Goal: Find specific page/section: Find specific page/section

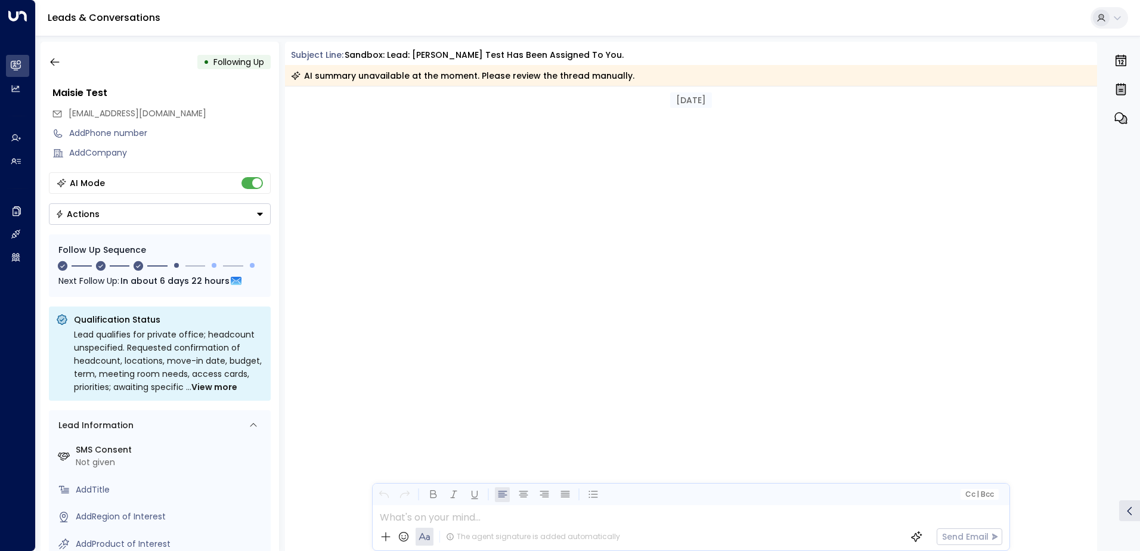
scroll to position [1825, 0]
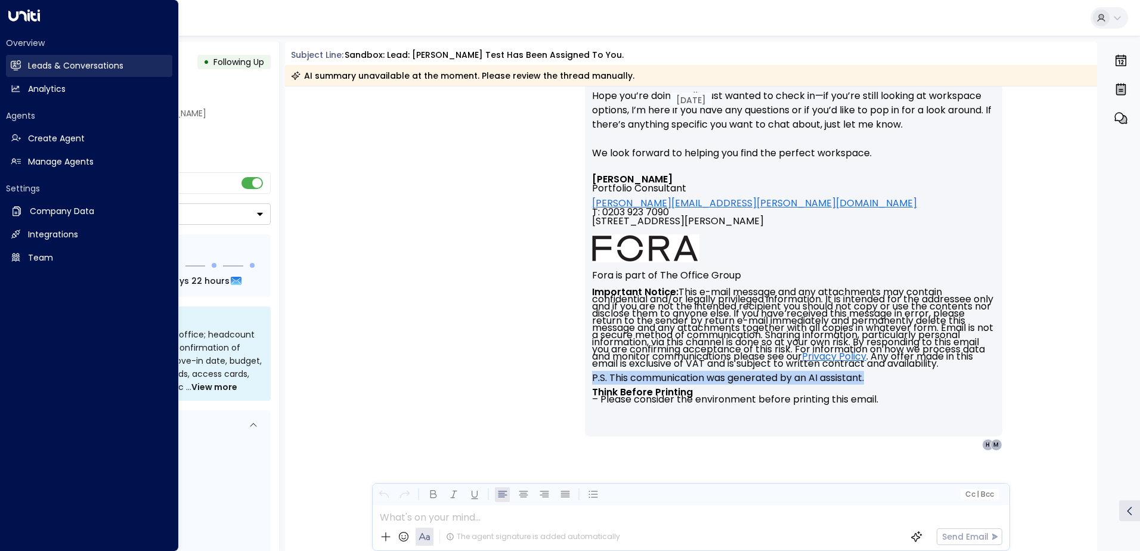
click at [18, 64] on icon at bounding box center [17, 65] width 8 height 10
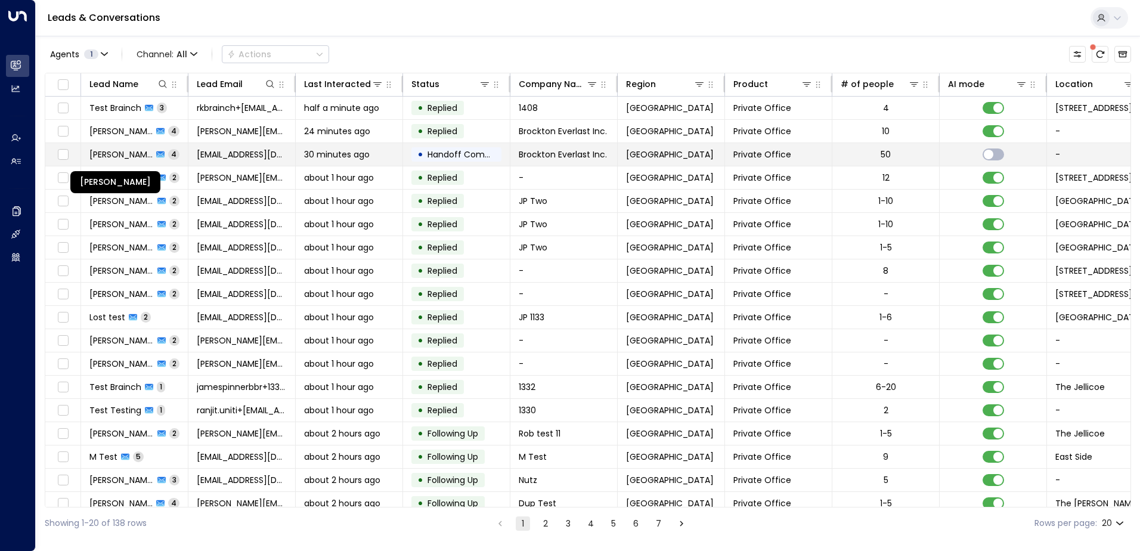
click at [118, 150] on span "[PERSON_NAME]" at bounding box center [120, 154] width 63 height 12
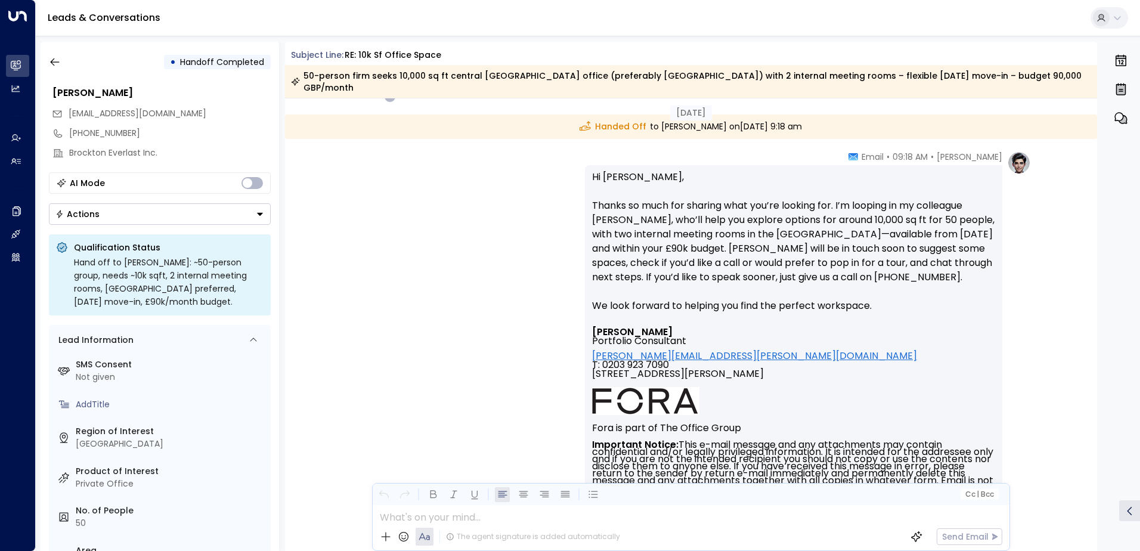
scroll to position [1558, 0]
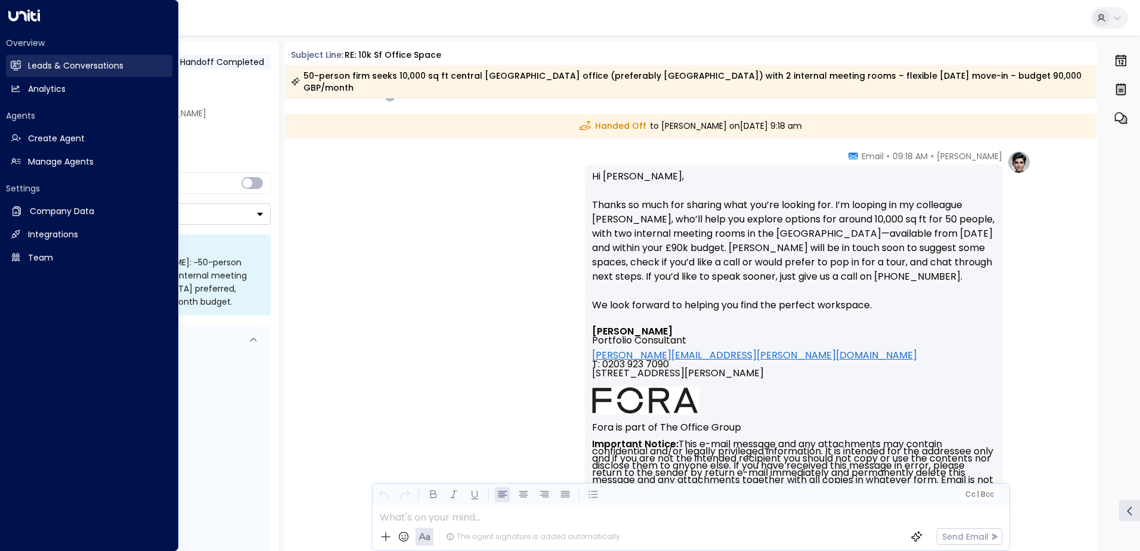
click at [23, 57] on link "Leads & Conversations Leads & Conversations" at bounding box center [89, 66] width 166 height 22
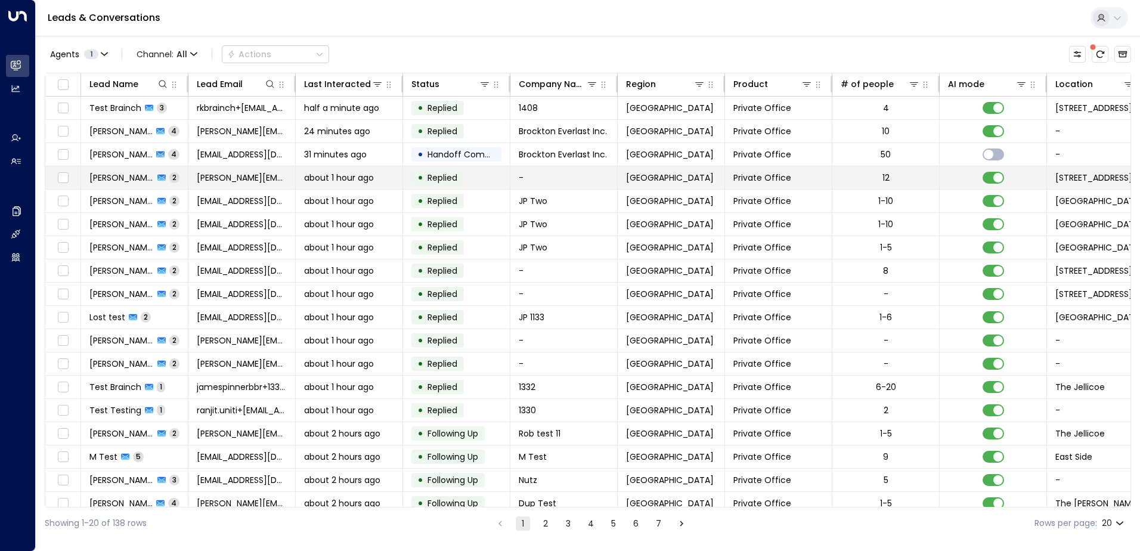
click at [116, 175] on span "[PERSON_NAME]" at bounding box center [121, 178] width 64 height 12
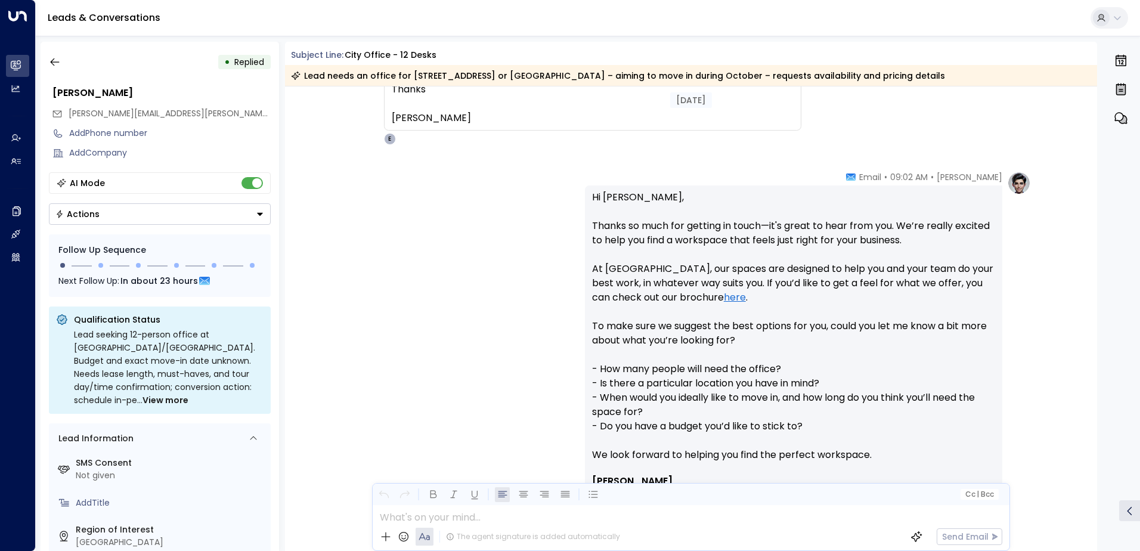
scroll to position [380, 0]
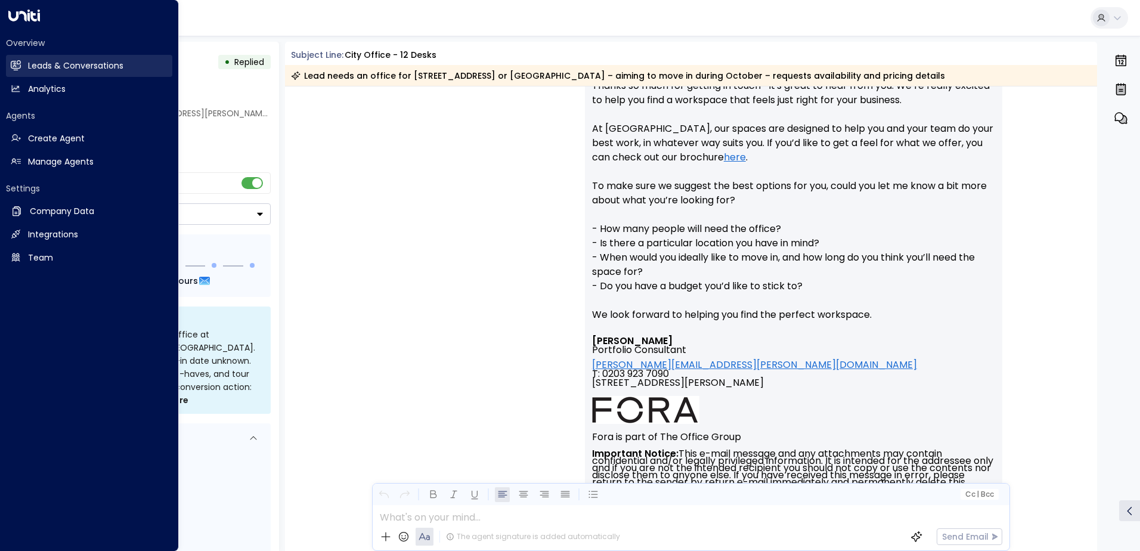
click at [30, 69] on h2 "Leads & Conversations" at bounding box center [75, 66] width 95 height 13
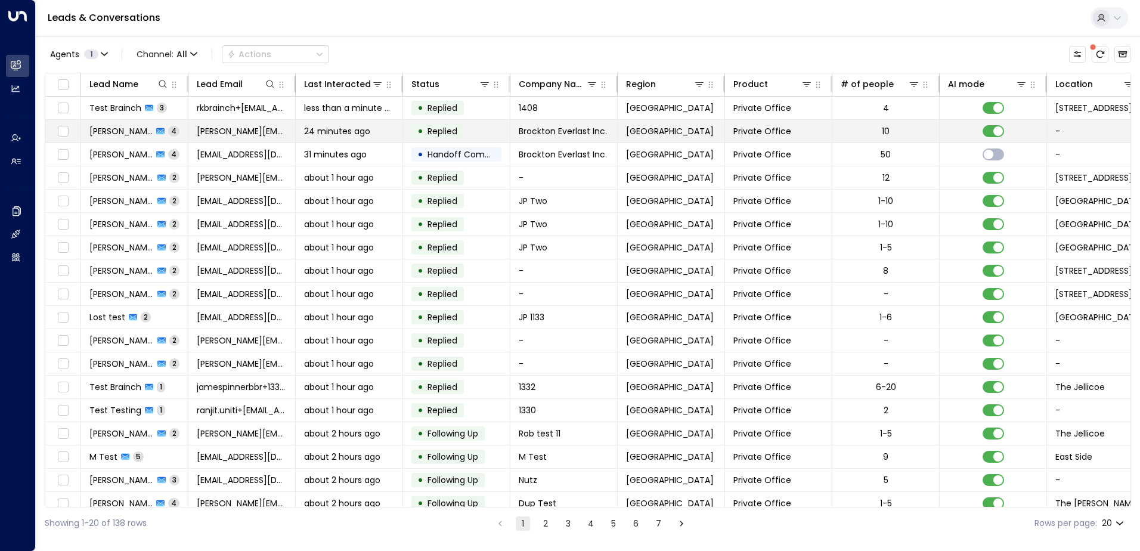
click at [125, 121] on td "[PERSON_NAME] 4" at bounding box center [134, 131] width 107 height 23
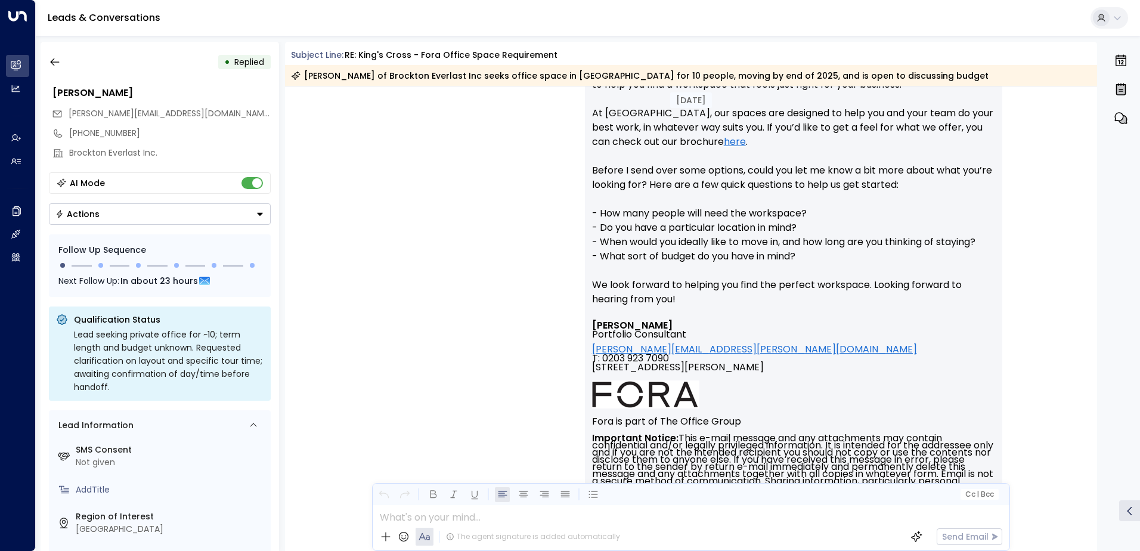
scroll to position [870, 0]
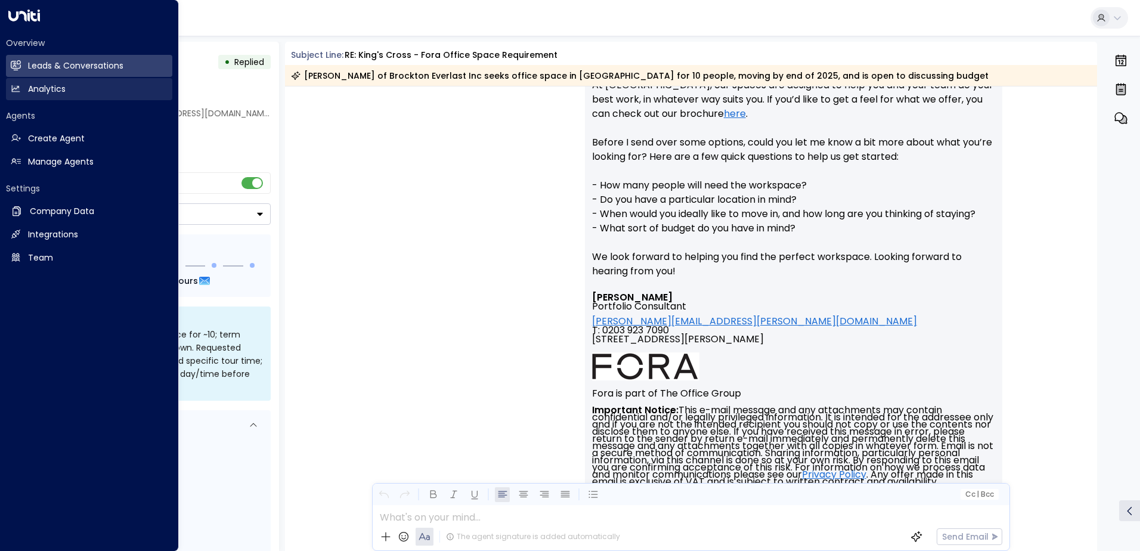
drag, startPoint x: 72, startPoint y: 60, endPoint x: 104, endPoint y: 85, distance: 41.6
click at [72, 60] on h2 "Leads & Conversations" at bounding box center [75, 66] width 95 height 13
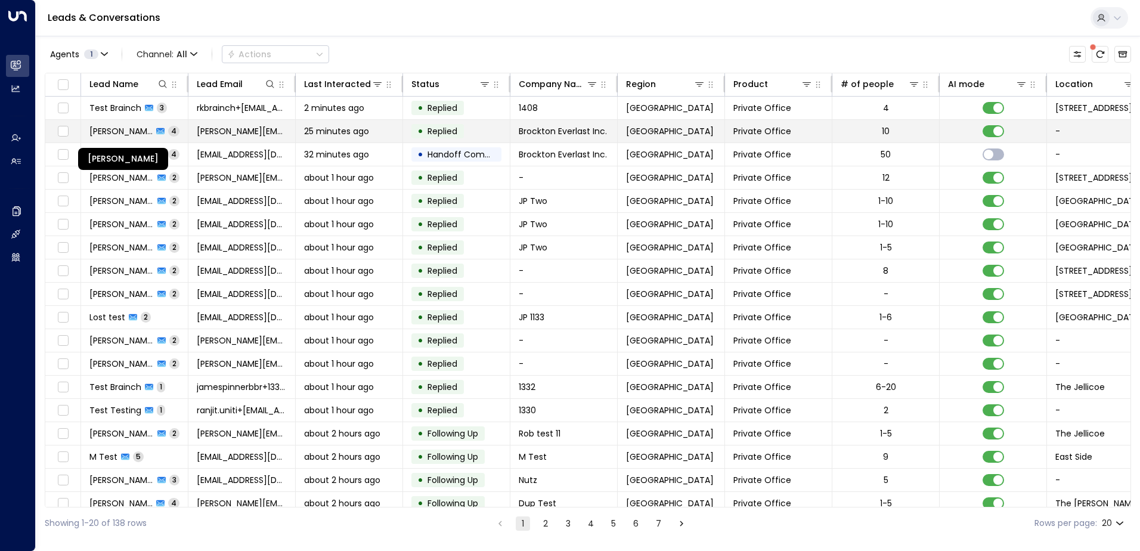
click at [125, 131] on span "[PERSON_NAME]" at bounding box center [120, 131] width 63 height 12
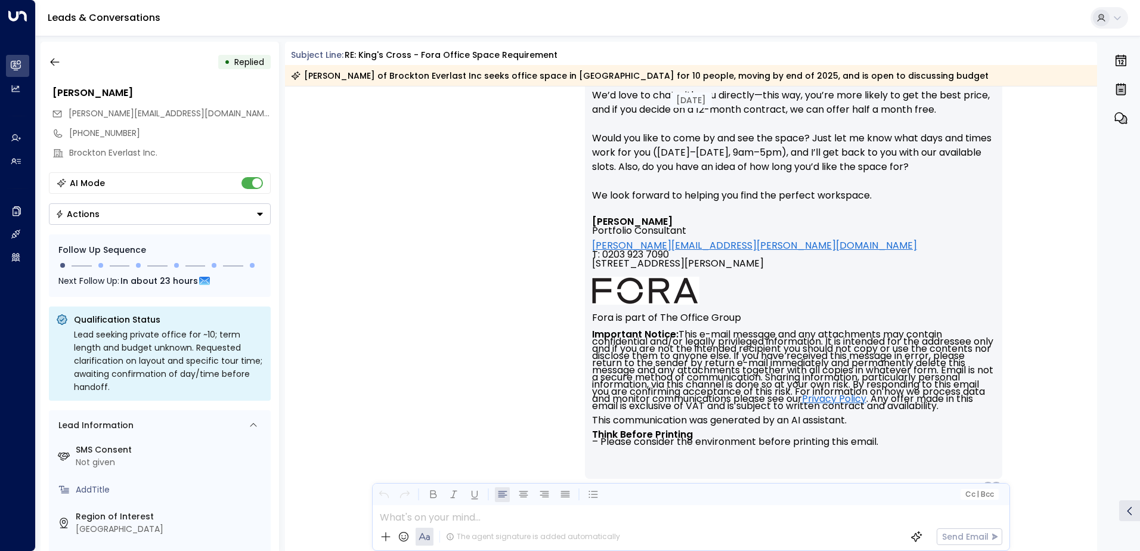
scroll to position [1738, 0]
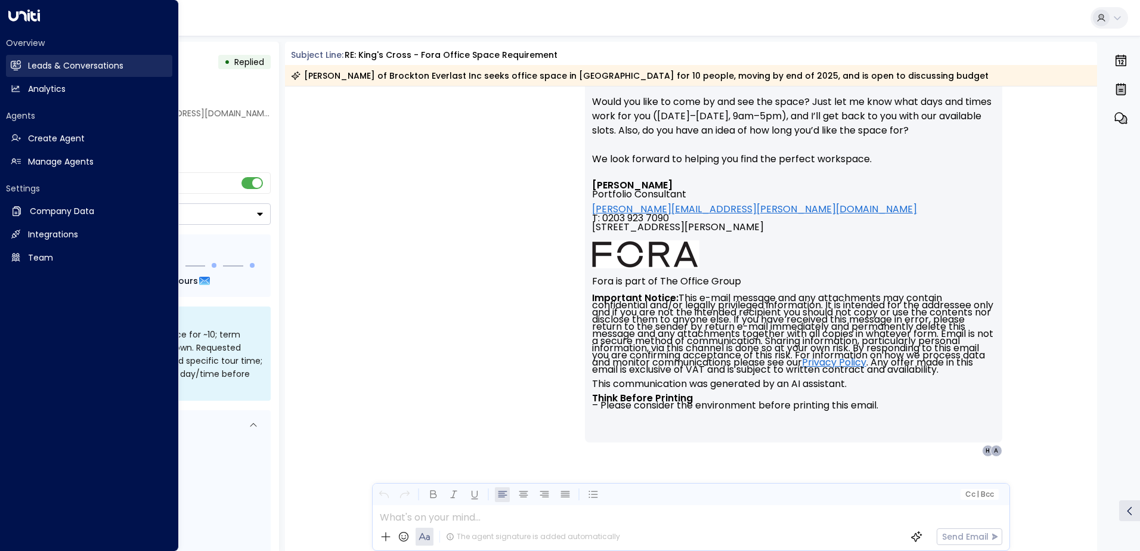
click at [17, 65] on icon at bounding box center [16, 64] width 10 height 7
